Goal: Task Accomplishment & Management: Complete application form

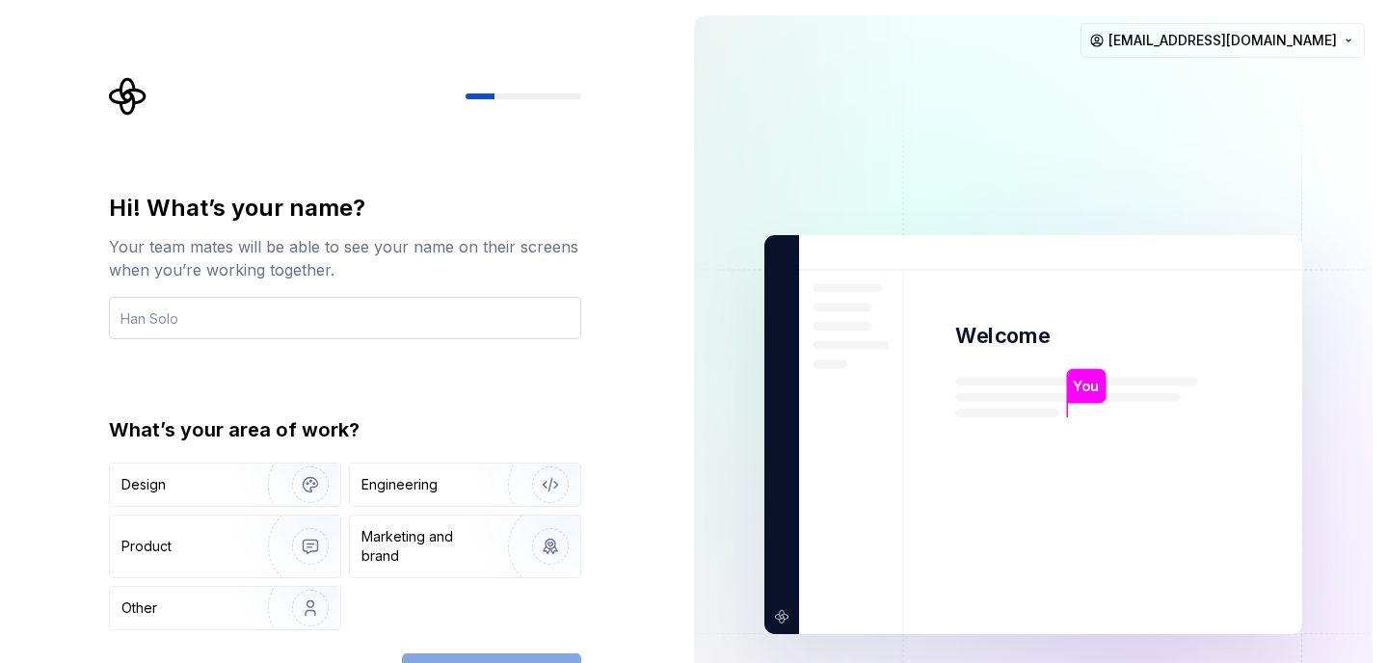
click at [396, 318] on input "text" at bounding box center [345, 318] width 472 height 42
type input "hohon"
click at [295, 491] on img "button" at bounding box center [297, 484] width 123 height 129
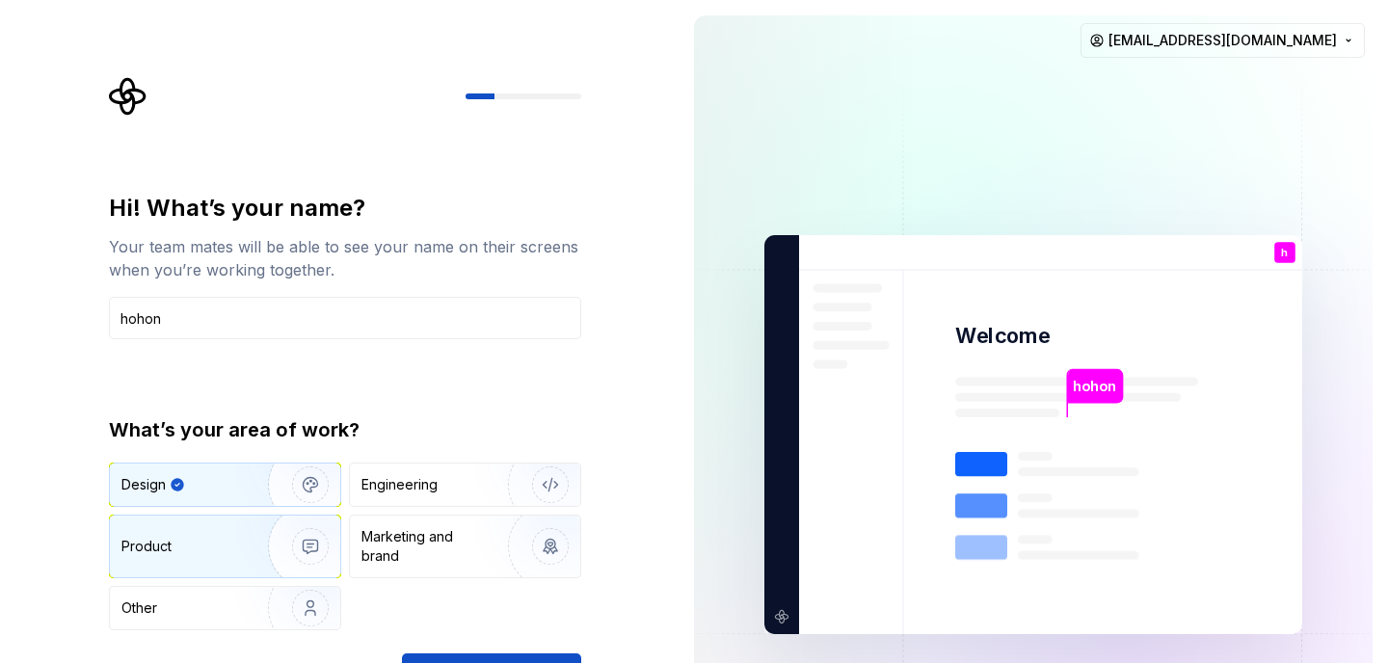
click at [313, 531] on img "button" at bounding box center [297, 546] width 123 height 129
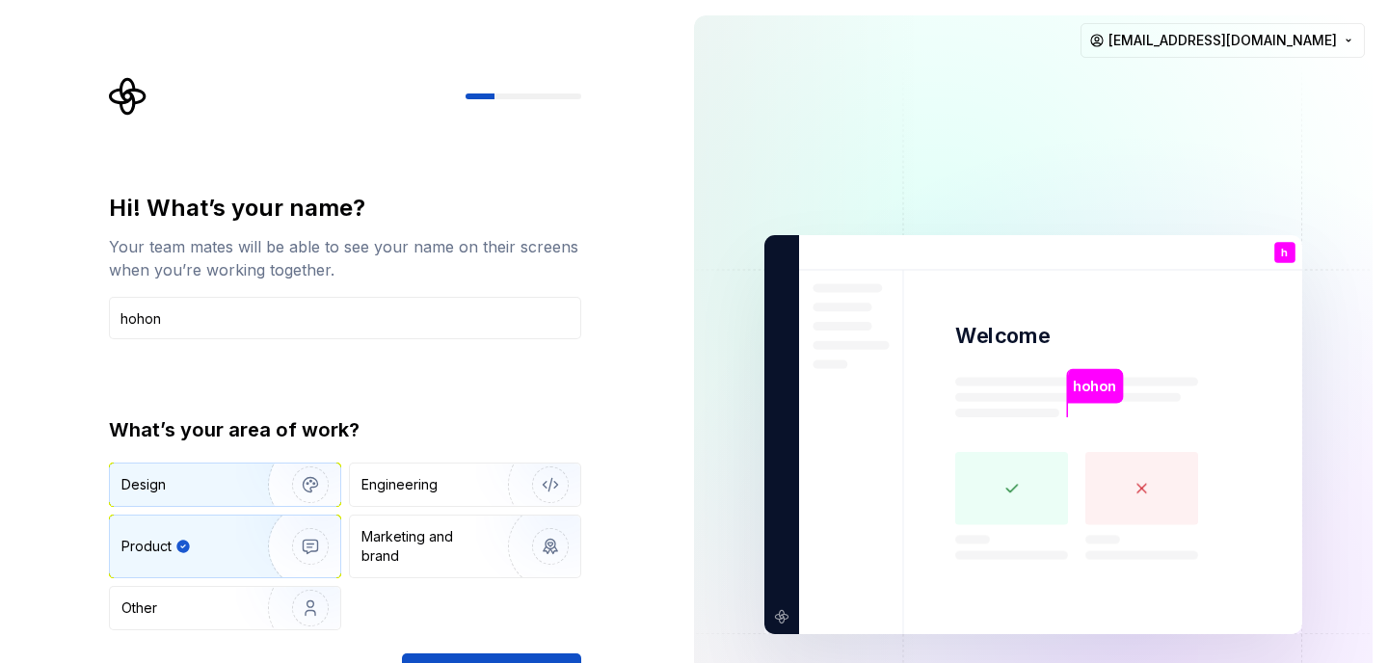
click at [300, 499] on img "button" at bounding box center [297, 484] width 123 height 129
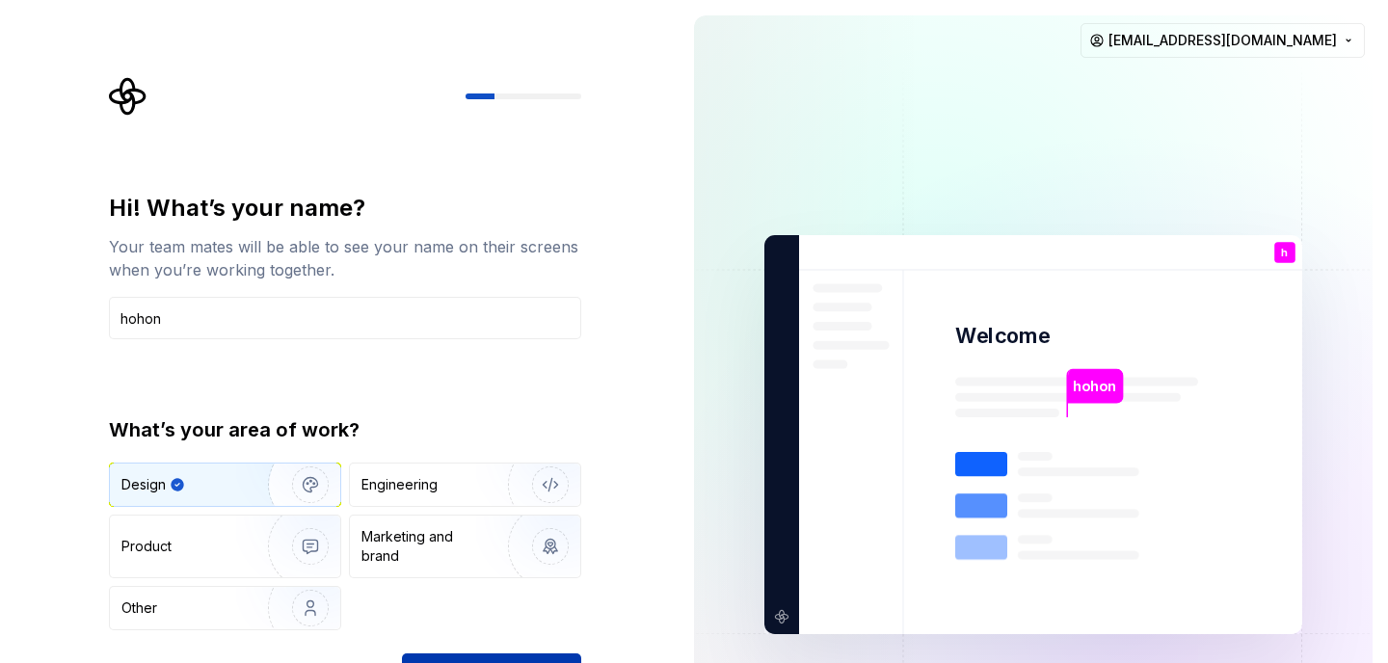
click at [442, 656] on button "Continue" at bounding box center [491, 674] width 179 height 42
drag, startPoint x: 457, startPoint y: 622, endPoint x: 550, endPoint y: 525, distance: 134.3
click at [550, 531] on div "Design Engineering Product Marketing and brand Other" at bounding box center [345, 547] width 472 height 168
click at [502, 320] on input "hohon" at bounding box center [345, 318] width 472 height 42
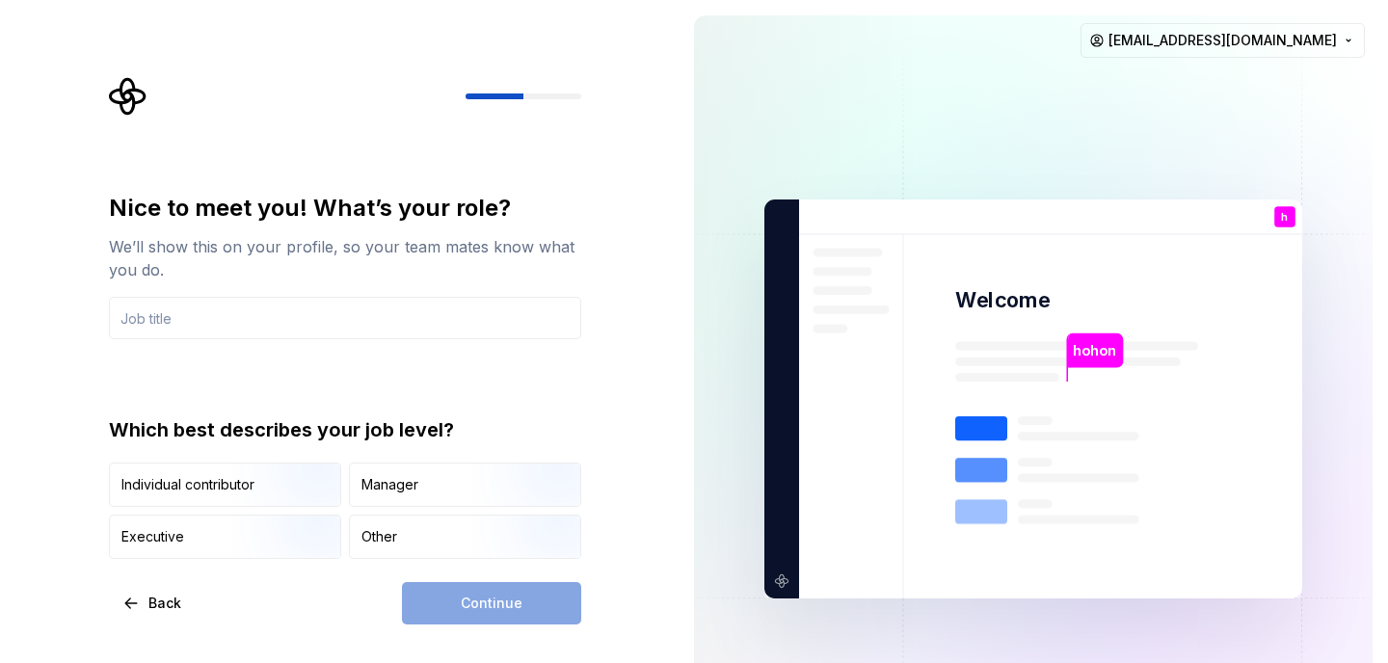
click at [475, 240] on div "We’ll show this on your profile, so your team mates know what you do." at bounding box center [345, 258] width 472 height 46
click at [307, 490] on img "button" at bounding box center [293, 508] width 123 height 129
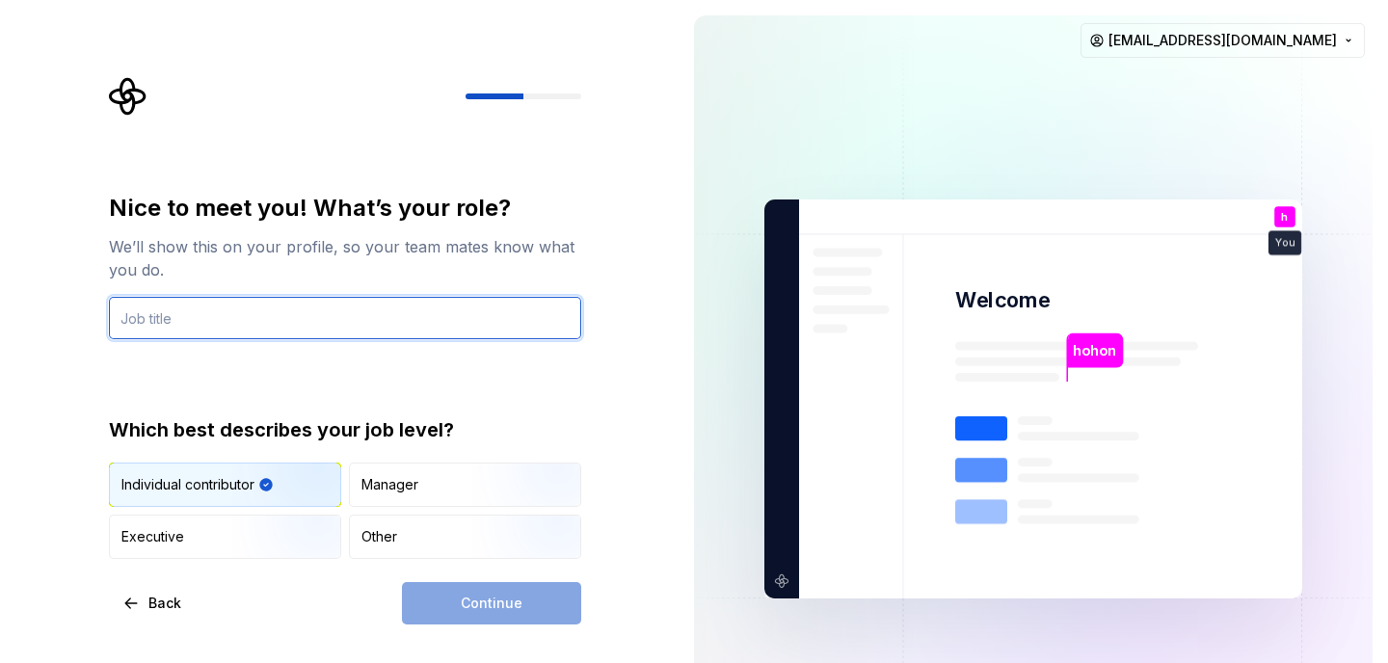
click at [359, 327] on input "text" at bounding box center [345, 318] width 472 height 42
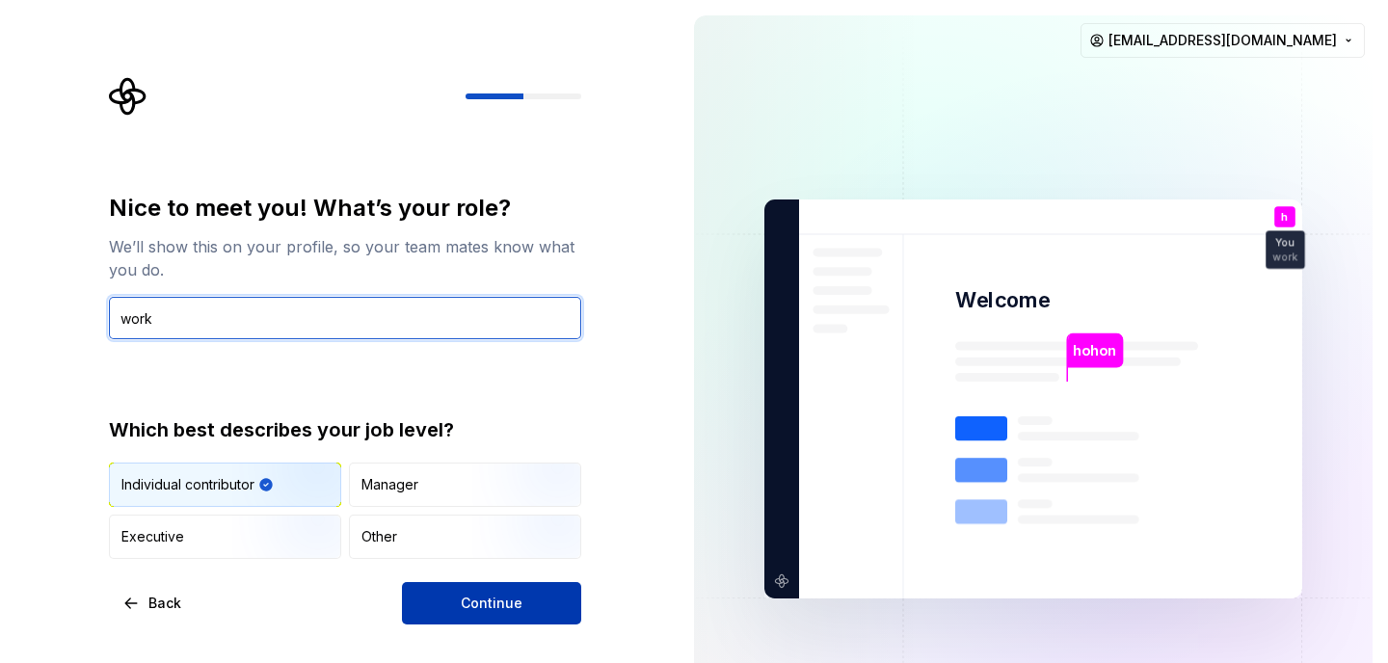
type input "work"
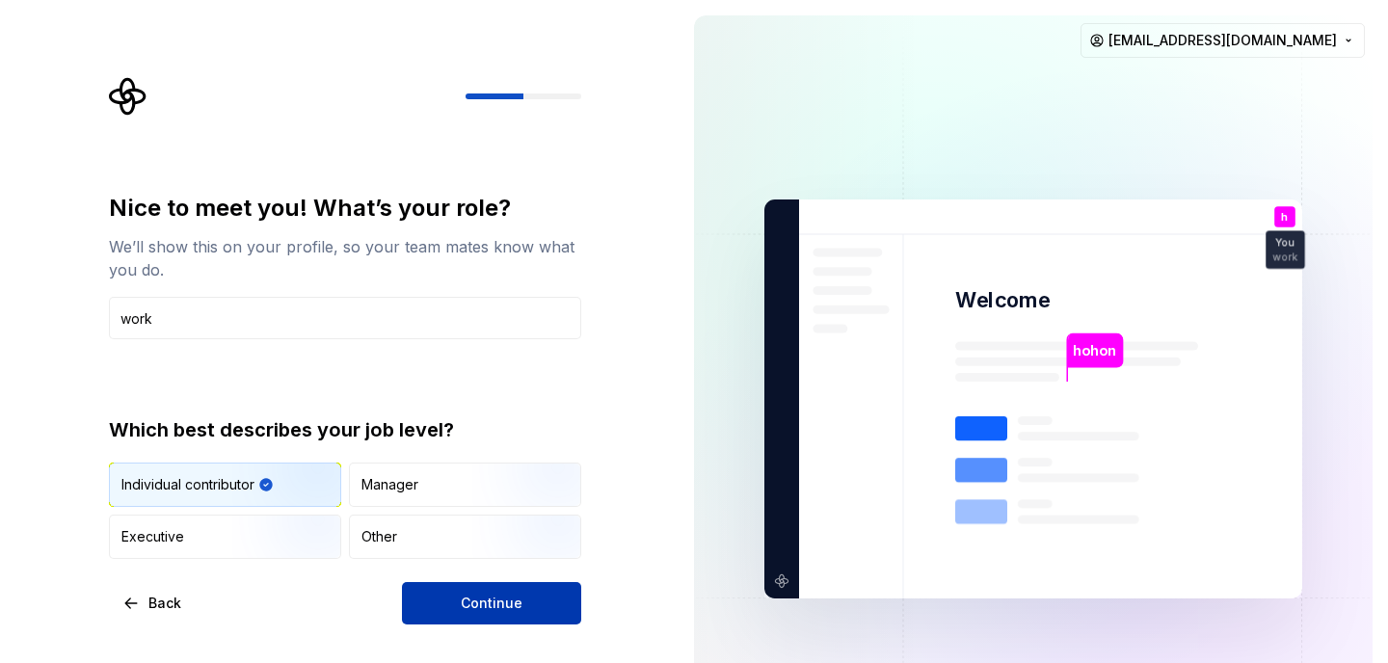
click at [547, 607] on button "Continue" at bounding box center [491, 603] width 179 height 42
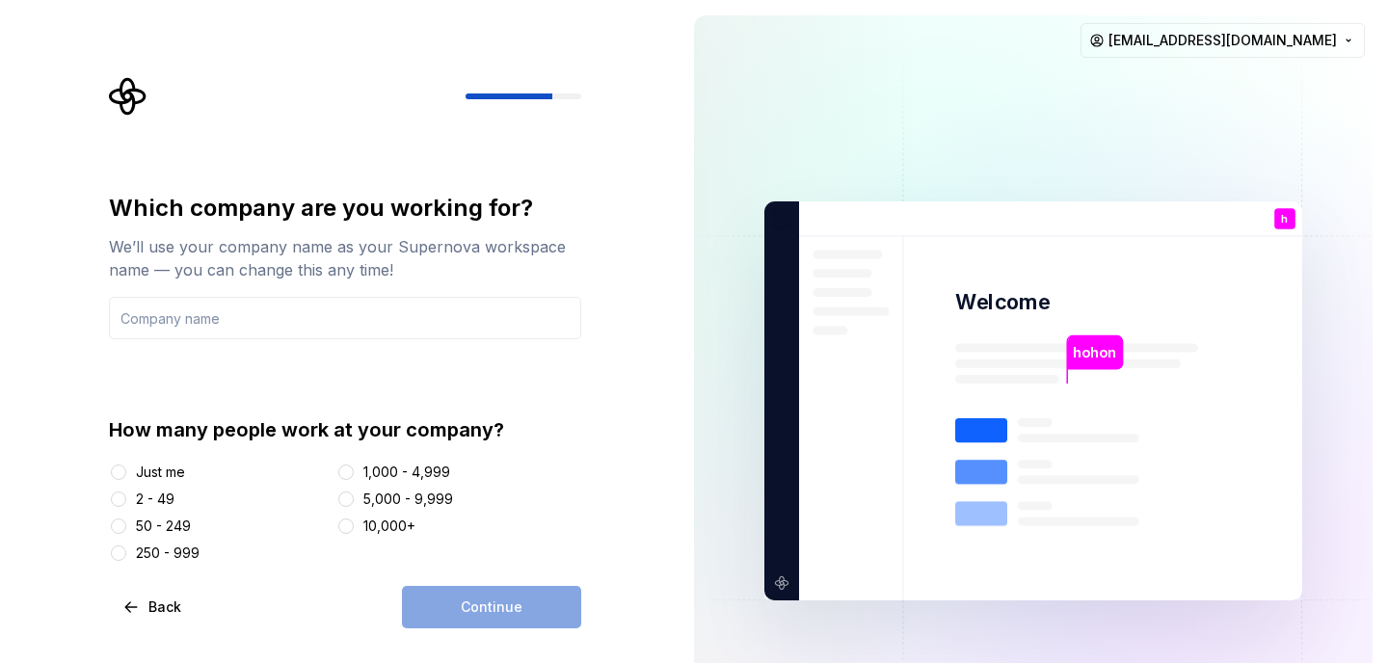
click at [147, 472] on div "Just me" at bounding box center [160, 472] width 49 height 19
click at [126, 472] on button "Just me" at bounding box center [118, 472] width 15 height 15
click at [480, 596] on div "Continue" at bounding box center [491, 607] width 179 height 42
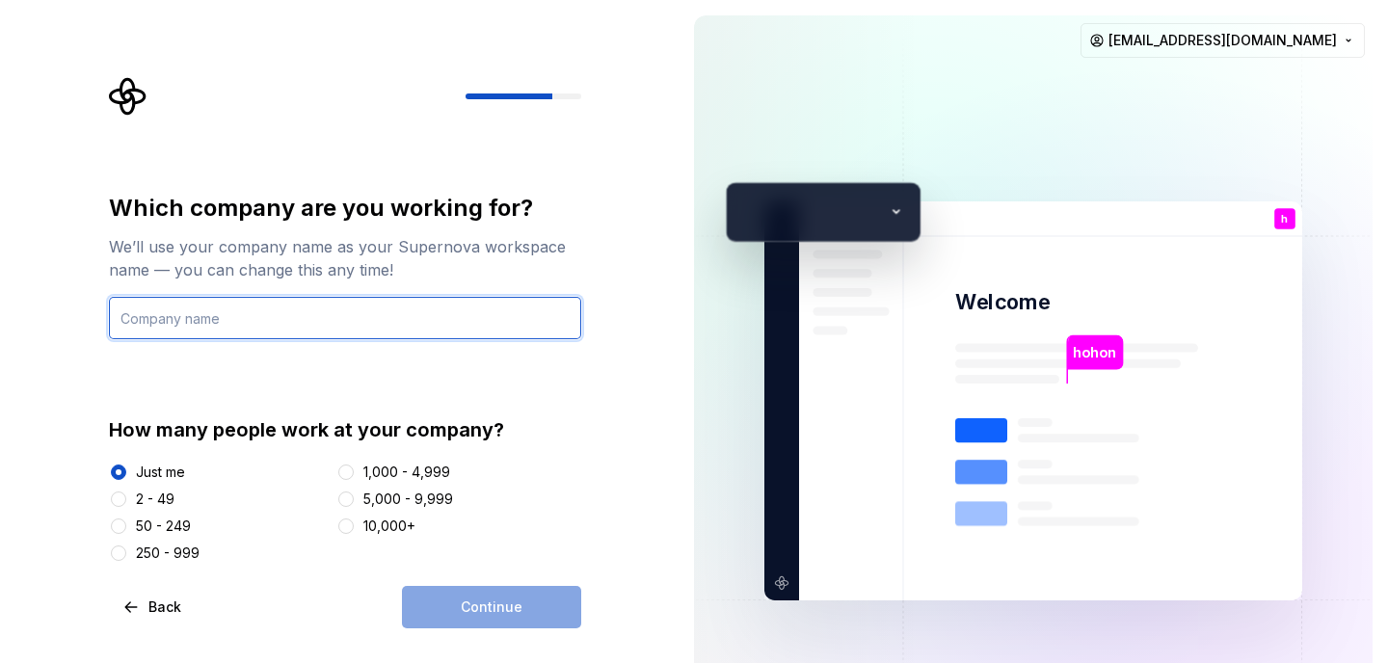
click at [462, 298] on input "text" at bounding box center [345, 318] width 472 height 42
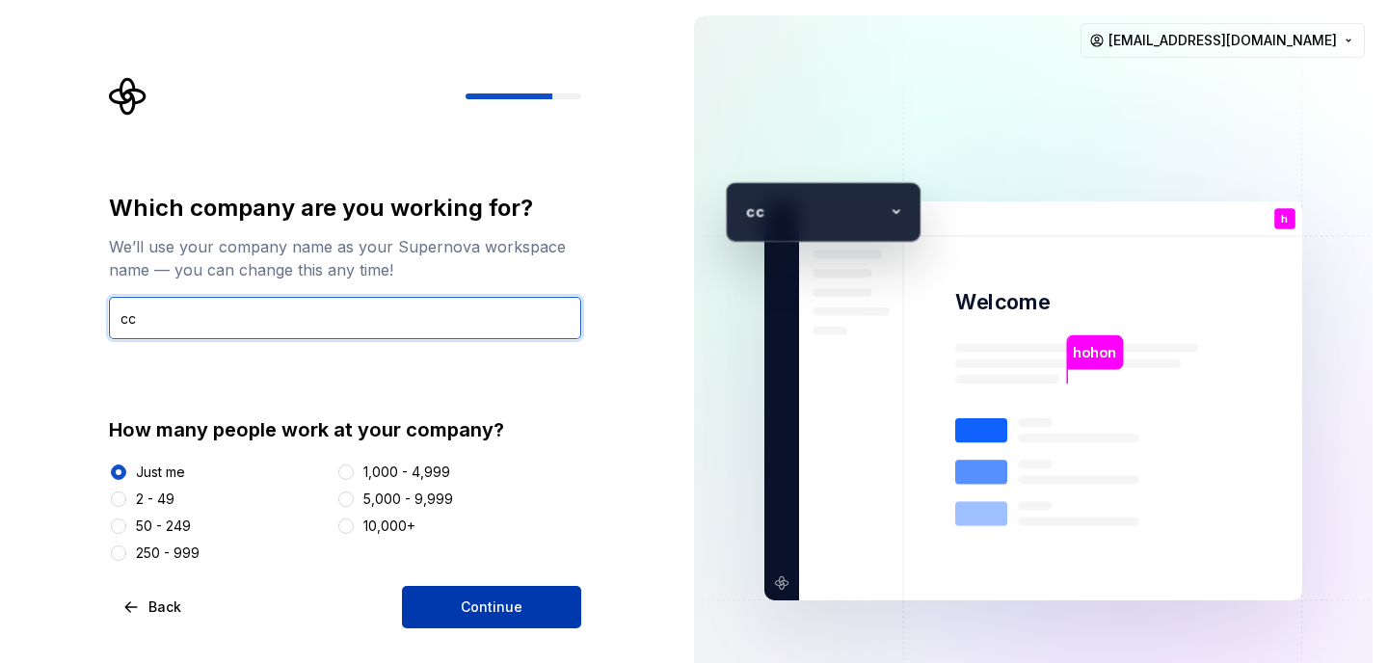
type input "cc"
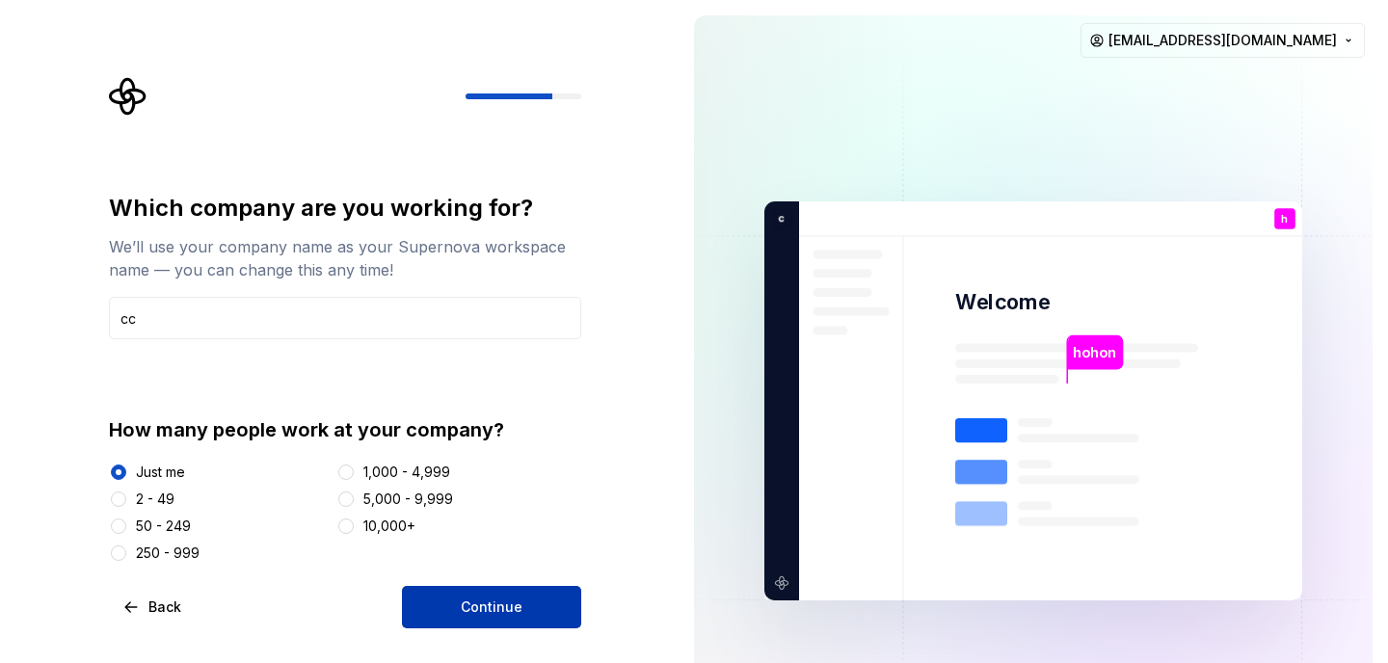
click at [442, 589] on button "Continue" at bounding box center [491, 607] width 179 height 42
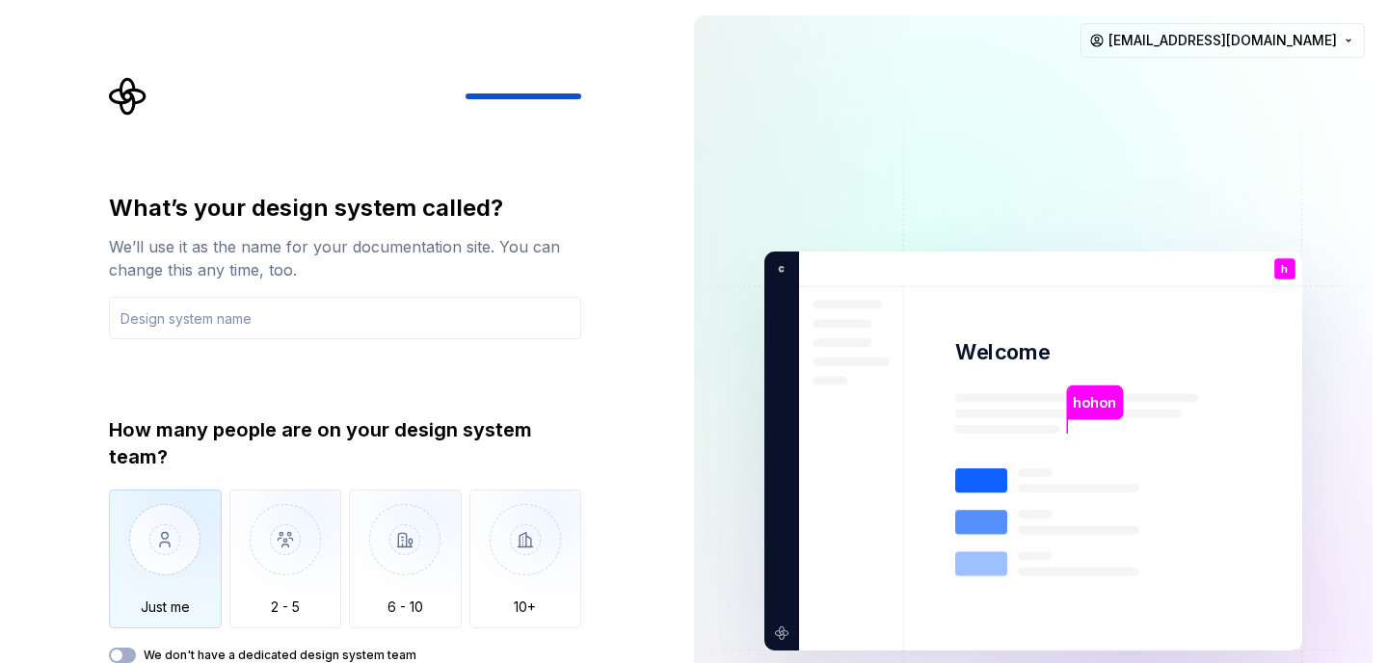
click at [185, 501] on img "button" at bounding box center [165, 554] width 113 height 129
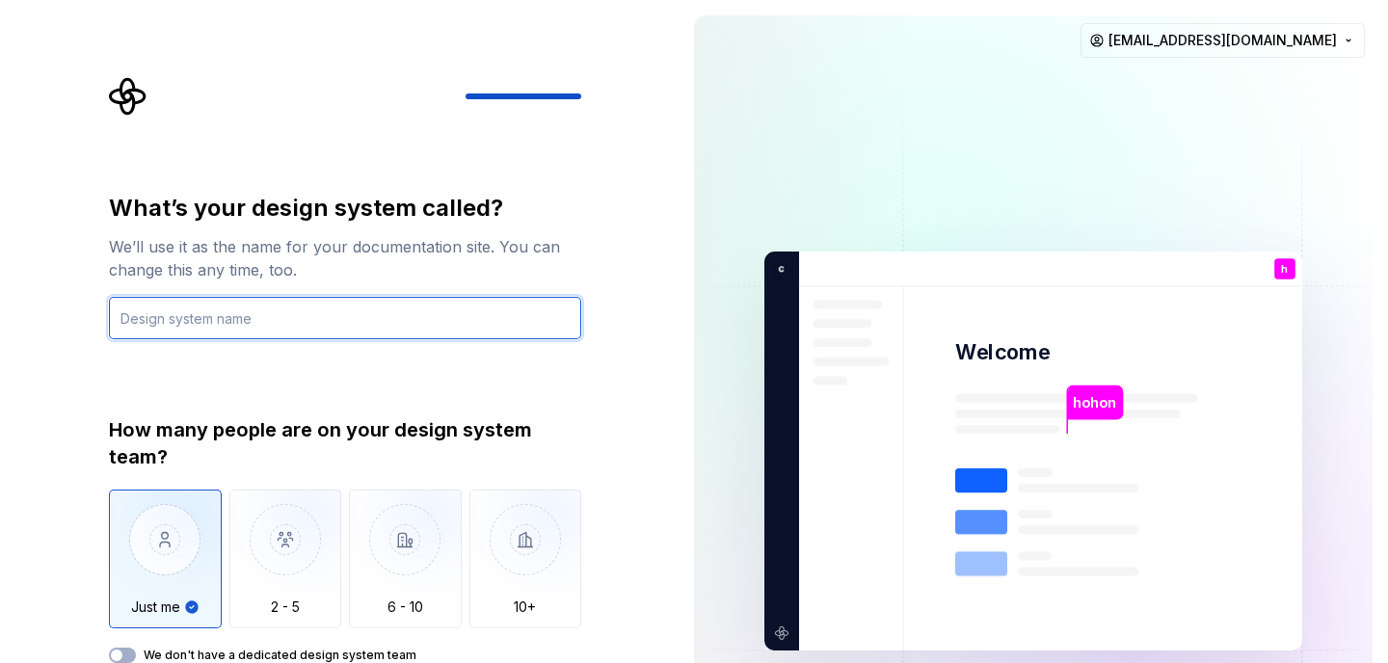
click at [309, 322] on input "text" at bounding box center [345, 318] width 472 height 42
type input "dd"
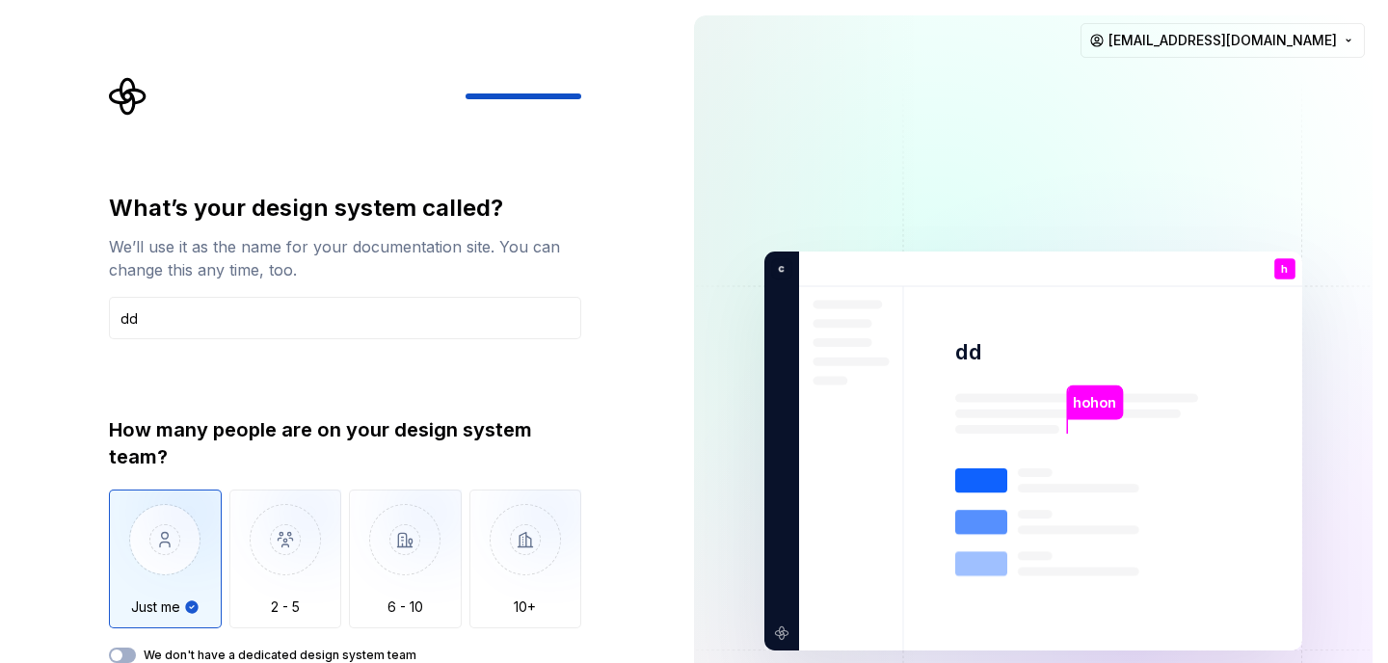
click at [308, 432] on div "How many people are on your design system team?" at bounding box center [345, 443] width 472 height 54
click at [639, 80] on div "What’s your design system called? We’ll use it as the name for your documentati…" at bounding box center [339, 451] width 678 height 902
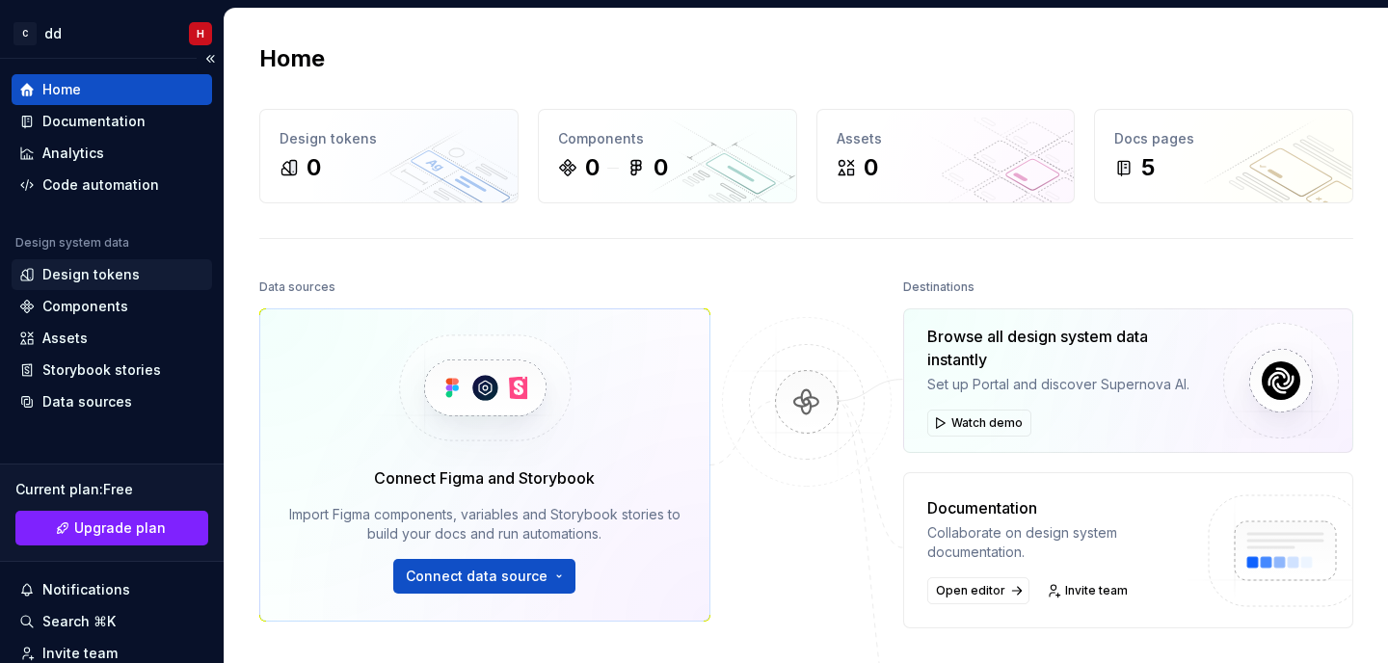
click at [138, 284] on div "Design tokens" at bounding box center [112, 274] width 200 height 31
click at [126, 276] on div "Design tokens" at bounding box center [90, 274] width 97 height 19
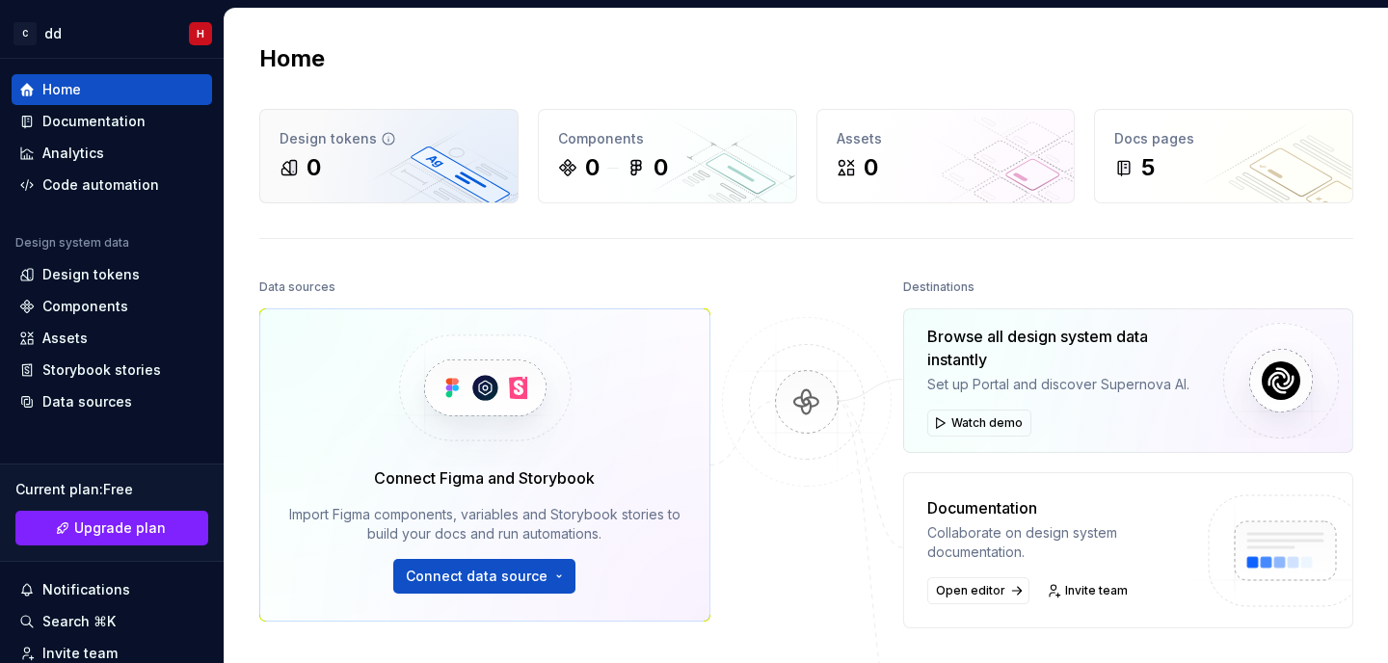
click at [392, 159] on div "0" at bounding box center [388, 167] width 219 height 31
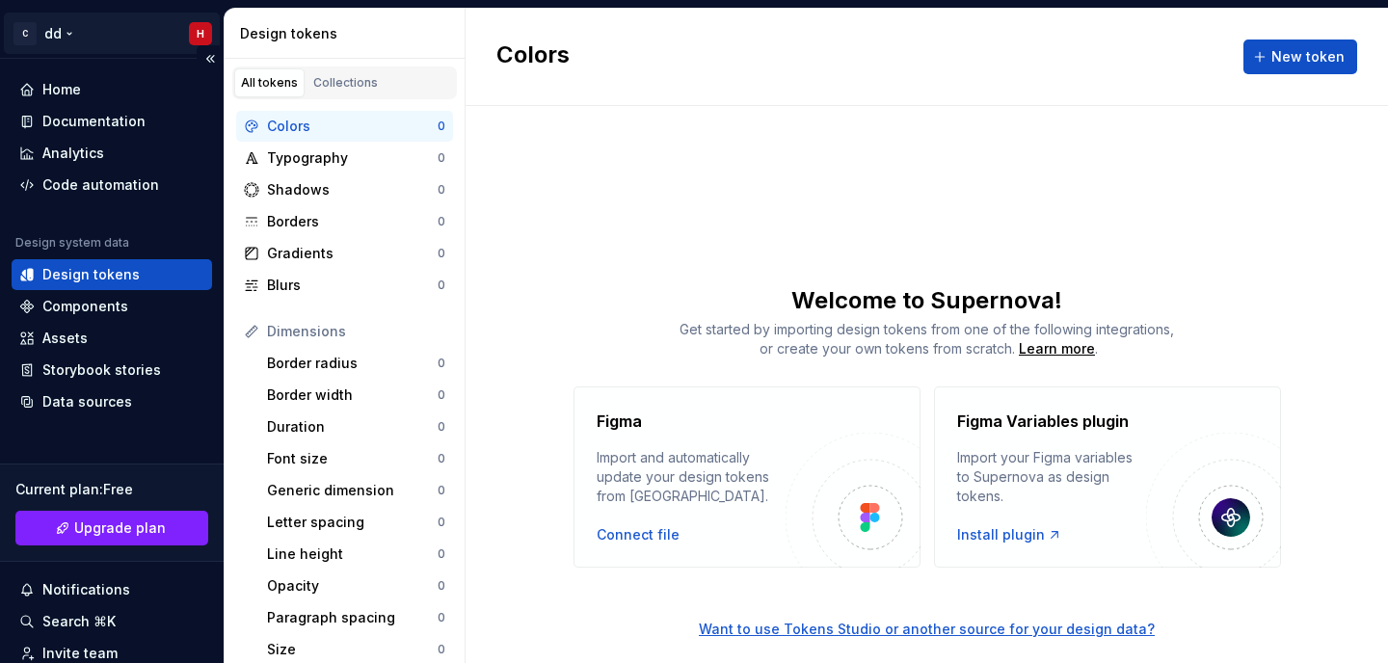
click at [22, 34] on html "Skipping ads... C dd H Home Documentation Analytics Code automation Design syst…" at bounding box center [694, 331] width 1388 height 663
click at [53, 33] on html "Skipping ads... C dd H Home Documentation Analytics Code automation Design syst…" at bounding box center [694, 331] width 1388 height 663
click at [58, 33] on html "Skipping ads... C dd H Home Documentation Analytics Code automation Design syst…" at bounding box center [694, 331] width 1388 height 663
click at [777, 150] on html "Skipping ads... C dd H Home Documentation Analytics Code automation Design syst…" at bounding box center [694, 331] width 1388 height 663
